Goal: Entertainment & Leisure: Consume media (video, audio)

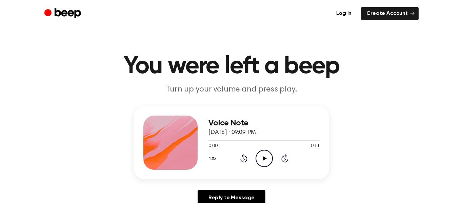
click at [264, 162] on icon "Play Audio" at bounding box center [263, 158] width 17 height 17
click at [265, 161] on icon "Play Audio" at bounding box center [263, 158] width 17 height 17
click at [262, 154] on icon "Play Audio" at bounding box center [263, 158] width 17 height 17
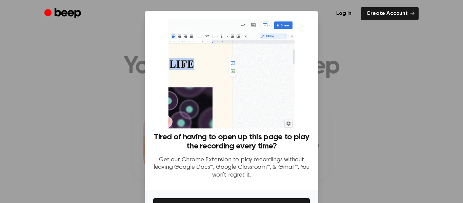
click at [376, 138] on div at bounding box center [231, 101] width 463 height 203
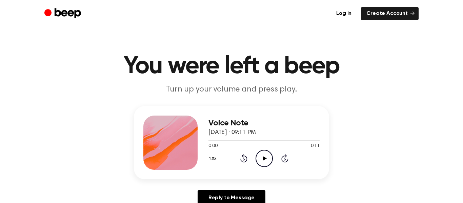
click at [261, 153] on icon "Play Audio" at bounding box center [263, 158] width 17 height 17
click at [263, 151] on icon "Play Audio" at bounding box center [263, 158] width 17 height 17
click at [268, 159] on icon "Play Audio" at bounding box center [263, 158] width 17 height 17
click at [259, 163] on icon "Play Audio" at bounding box center [263, 158] width 17 height 17
click at [259, 154] on icon "Play Audio" at bounding box center [263, 158] width 17 height 17
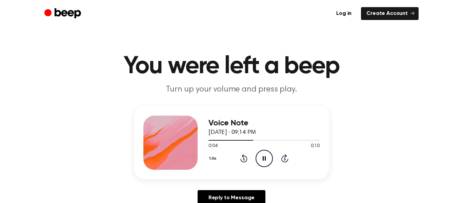
click at [195, 16] on ul "Log in Create Account" at bounding box center [253, 13] width 330 height 13
click at [262, 161] on icon "Play Audio" at bounding box center [263, 158] width 17 height 17
click at [268, 161] on icon "Play Audio" at bounding box center [263, 158] width 17 height 17
click at [260, 161] on icon "Play Audio" at bounding box center [263, 158] width 17 height 17
click at [260, 152] on icon "Play Audio" at bounding box center [263, 158] width 17 height 17
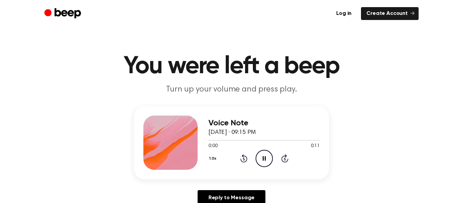
click at [260, 152] on icon "Pause Audio" at bounding box center [263, 158] width 17 height 17
click at [260, 152] on icon "Play Audio" at bounding box center [263, 158] width 17 height 17
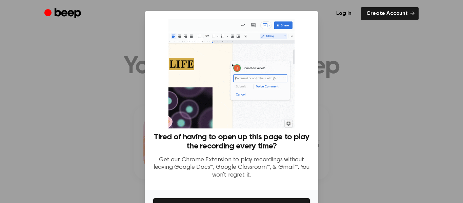
click at [347, 33] on div at bounding box center [231, 101] width 463 height 203
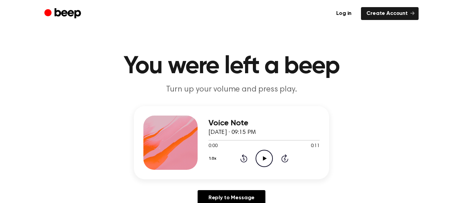
click at [263, 163] on icon "Play Audio" at bounding box center [263, 158] width 17 height 17
click at [257, 154] on icon "Play Audio" at bounding box center [263, 158] width 17 height 17
click at [261, 160] on icon "Play Audio" at bounding box center [263, 158] width 17 height 17
click at [265, 158] on icon at bounding box center [265, 158] width 4 height 4
click at [262, 153] on icon "Play Audio" at bounding box center [263, 158] width 17 height 17
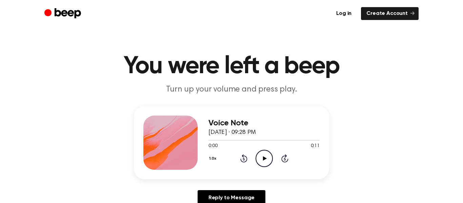
click at [264, 162] on icon "Play Audio" at bounding box center [263, 158] width 17 height 17
